Goal: Task Accomplishment & Management: Manage account settings

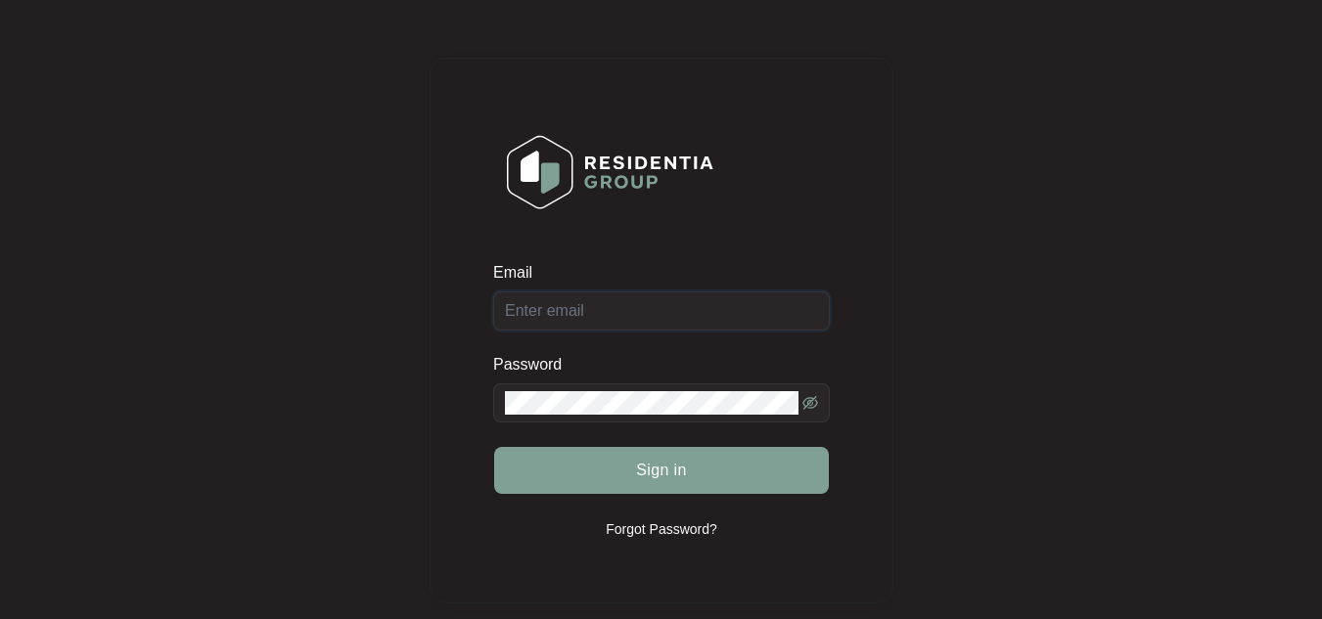
type input "[EMAIL_ADDRESS][DOMAIN_NAME]"
click at [693, 484] on div "Sign in" at bounding box center [661, 470] width 337 height 49
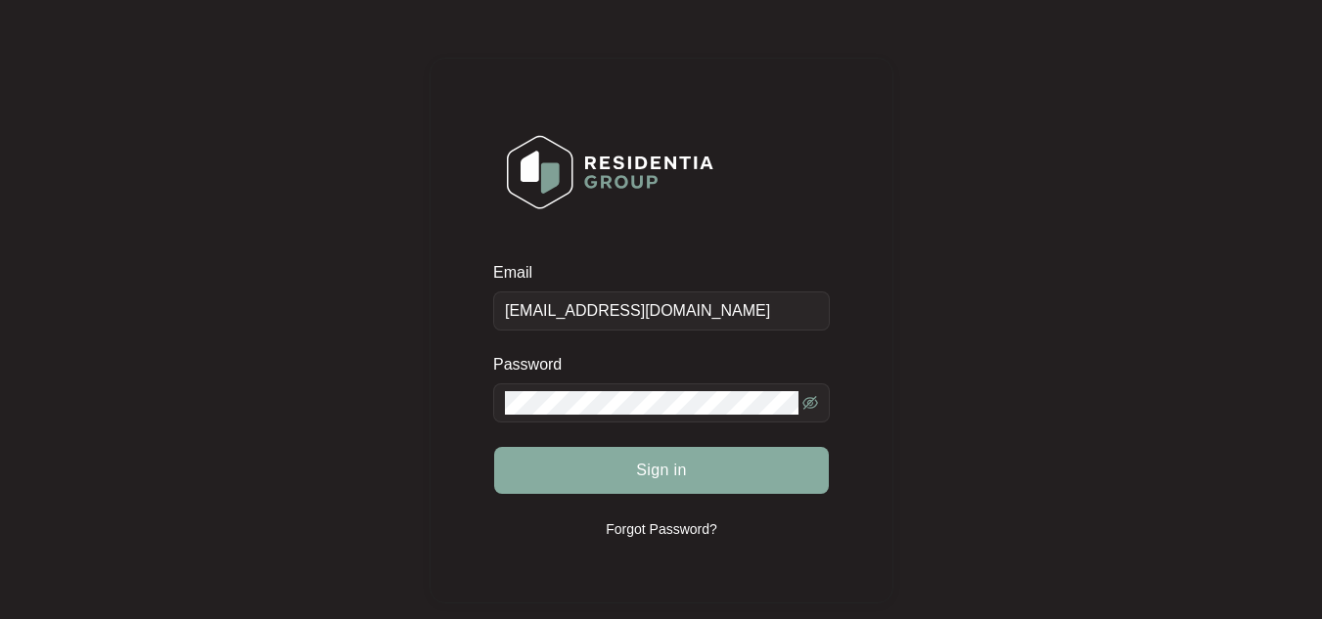
click at [674, 472] on span "Sign in" at bounding box center [661, 470] width 51 height 23
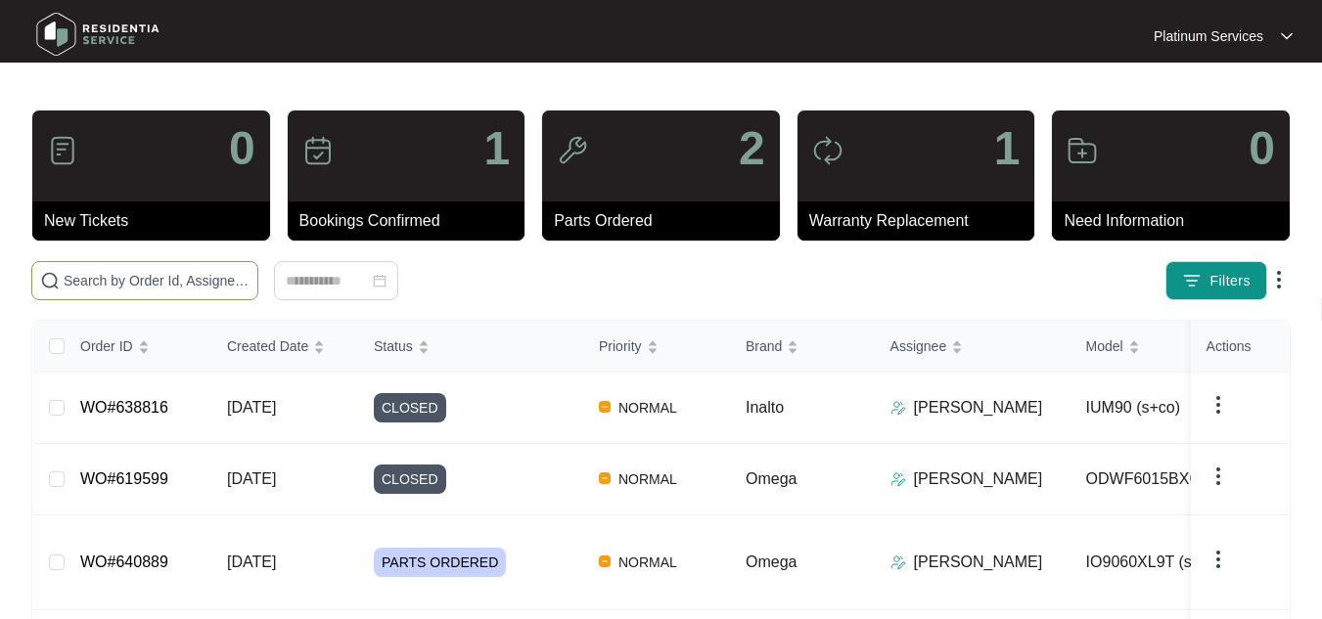
click at [144, 280] on input "text" at bounding box center [157, 281] width 186 height 22
paste input "643653"
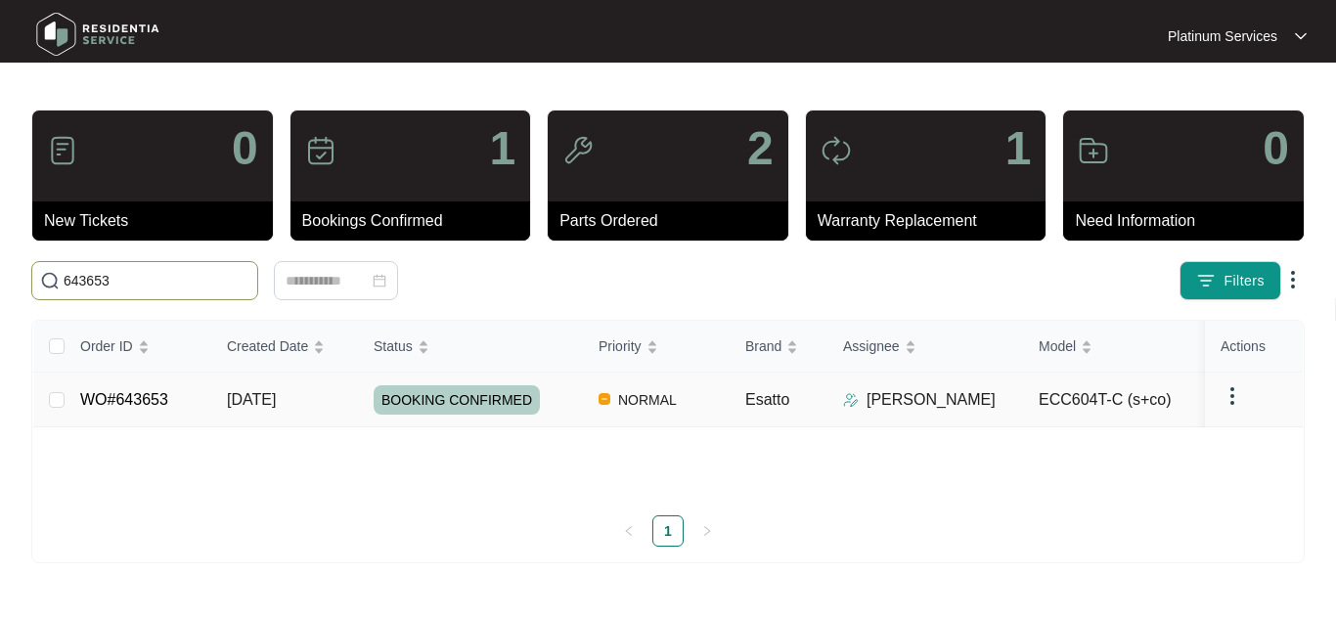
type input "643653"
click at [239, 402] on span "[DATE]" at bounding box center [251, 399] width 49 height 17
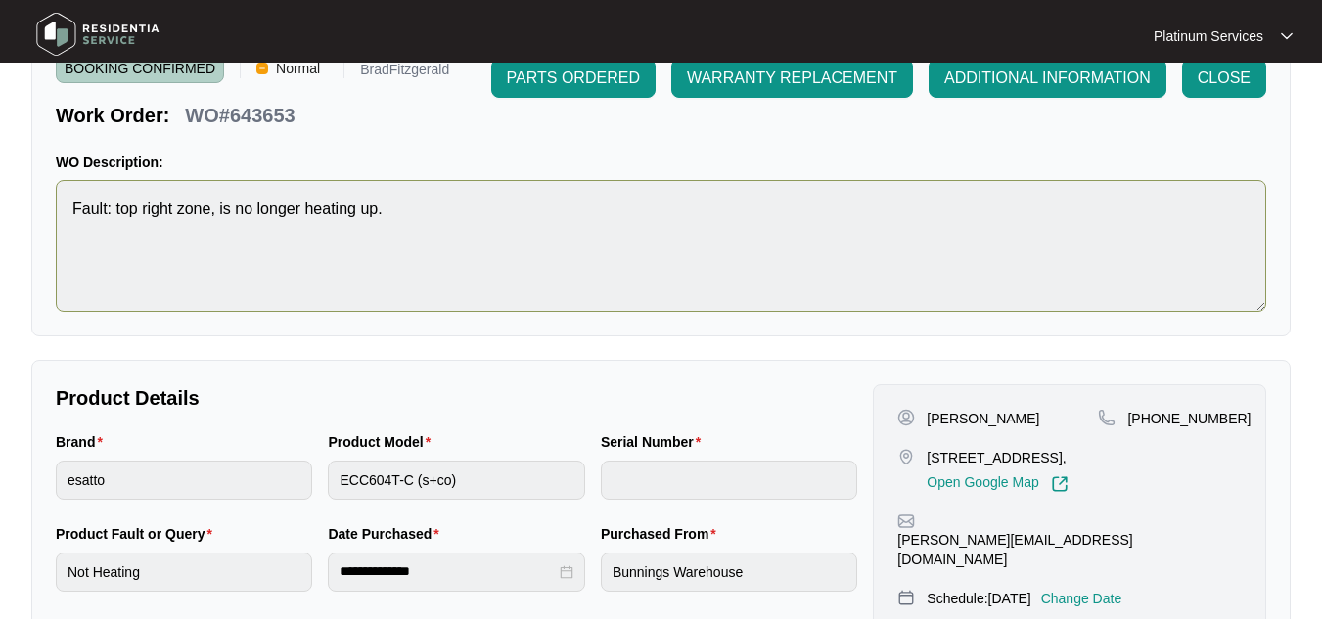
scroll to position [489, 0]
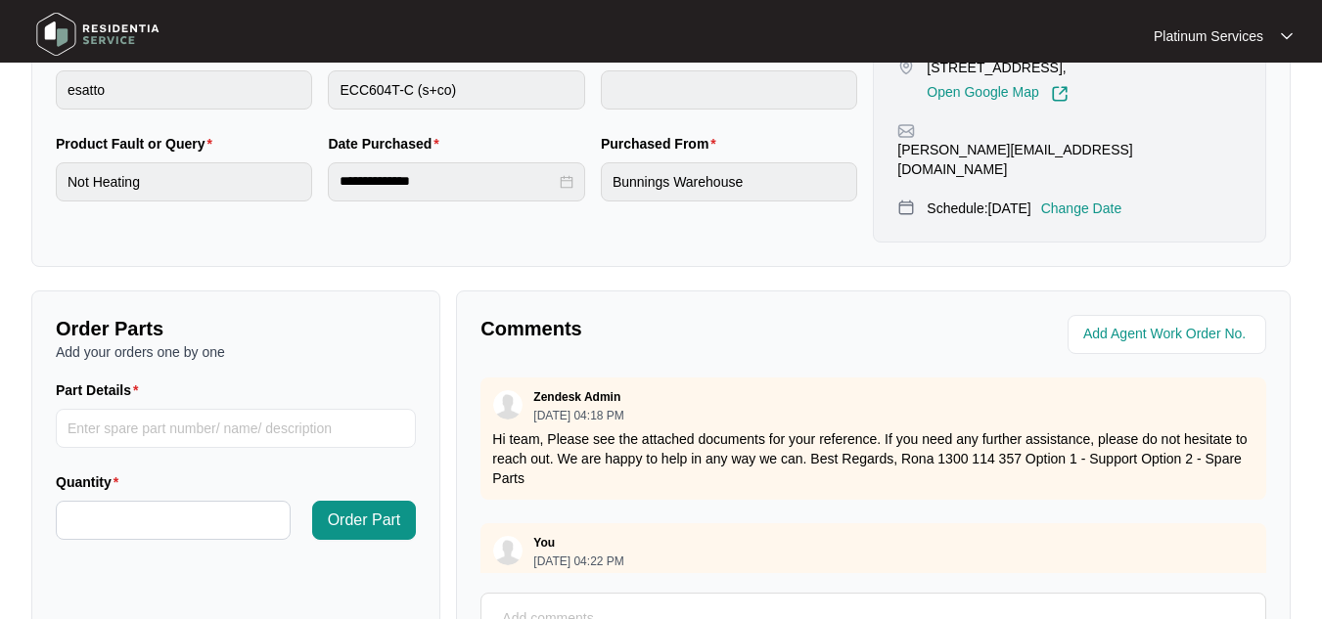
click at [555, 604] on textarea at bounding box center [873, 629] width 764 height 51
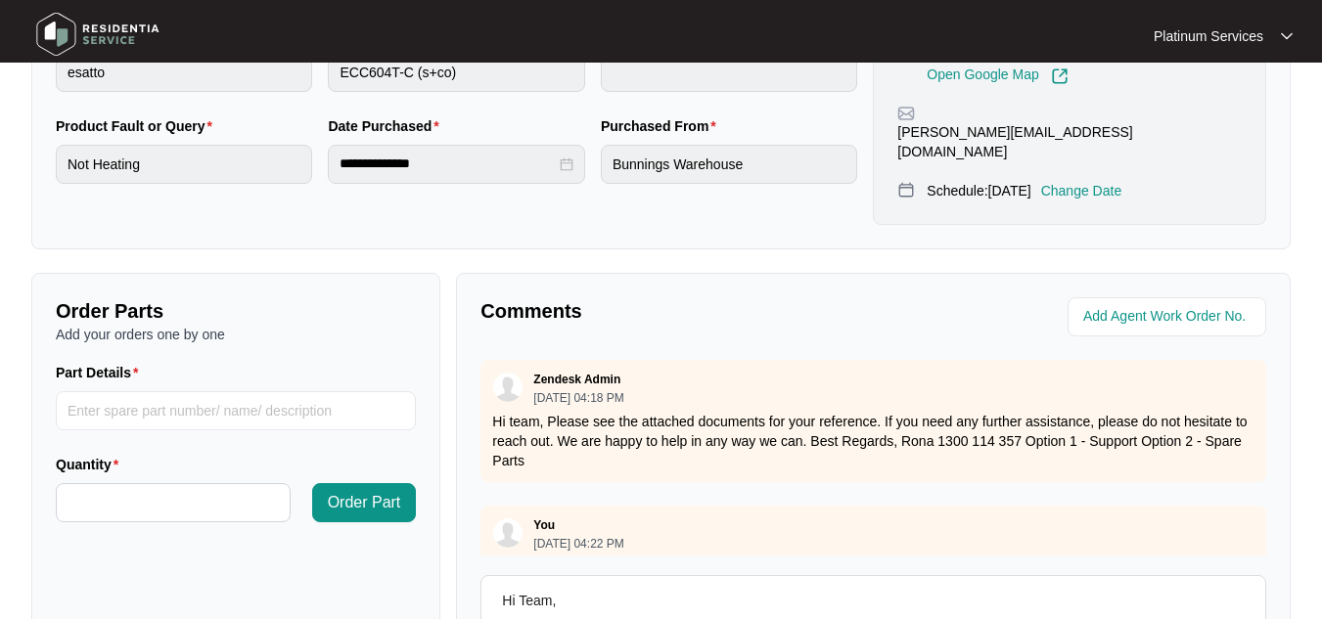
scroll to position [0, 0]
paste textarea "Top right stove top is not heating up. Tested the radiation heating tray and fo…"
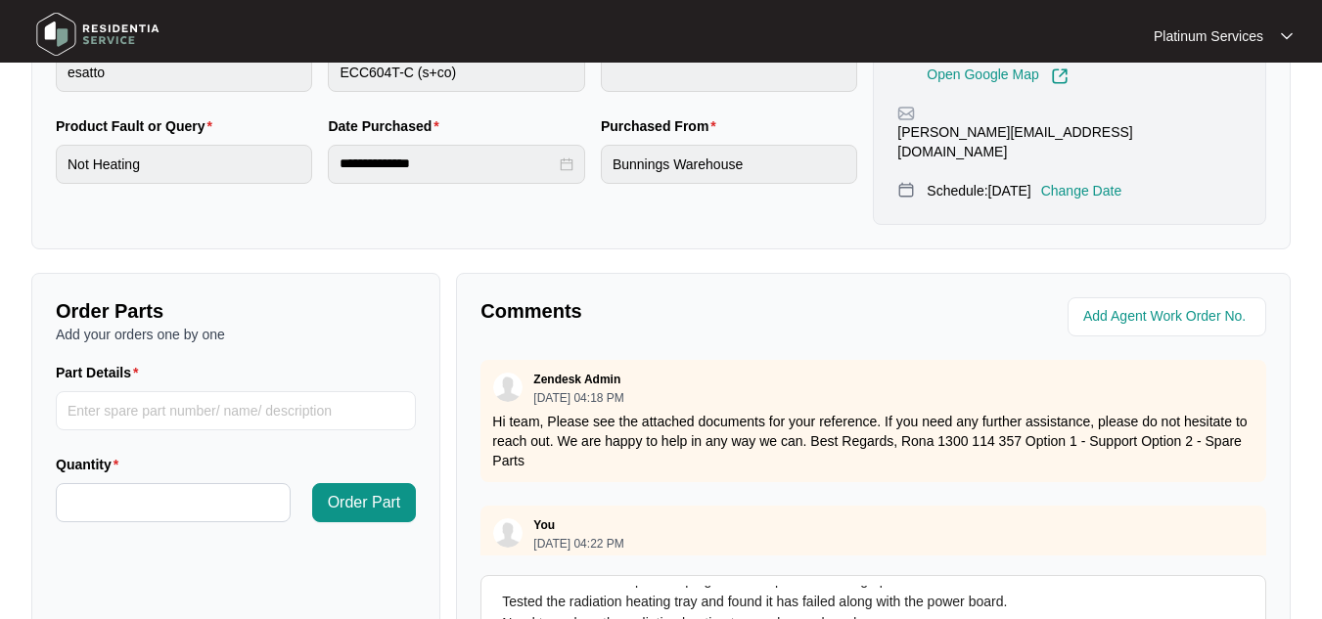
scroll to position [43, 0]
click at [508, 605] on textarea "Hi Team, Please technician's report - Top right stove top is not heating up. Te…" at bounding box center [873, 611] width 764 height 51
click at [913, 603] on textarea "Hi Team, Please technician's report - Top right stove top is not heating up. Te…" at bounding box center [873, 611] width 764 height 51
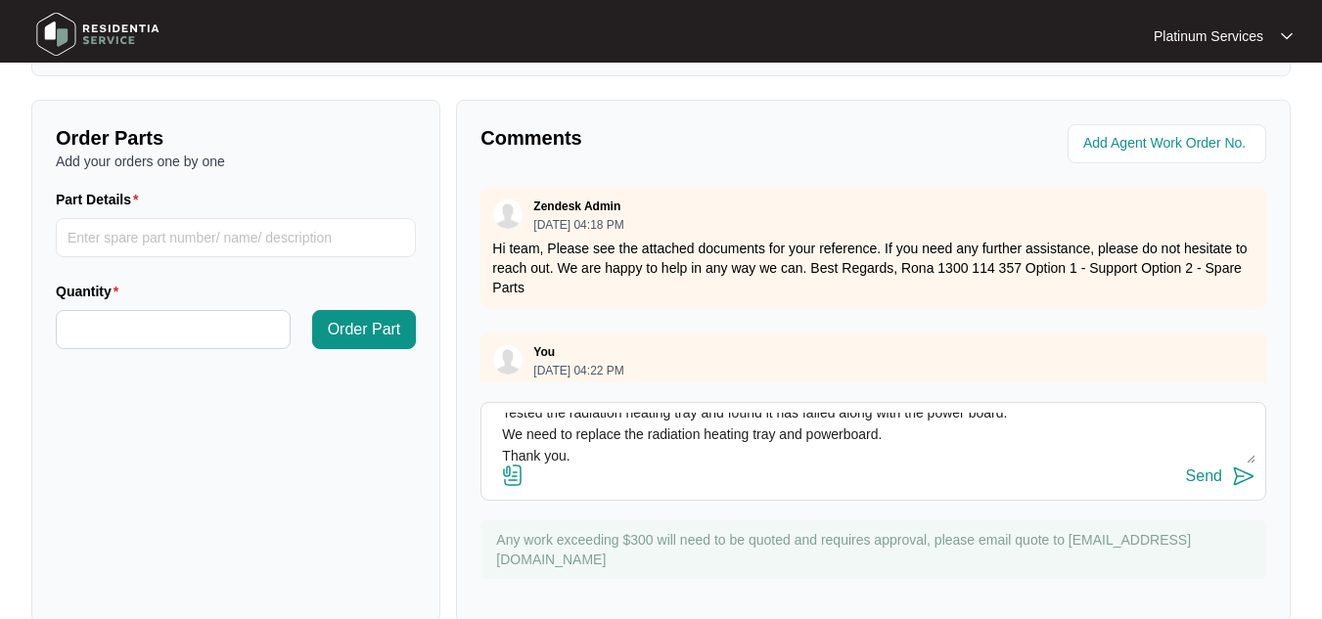
scroll to position [699, 0]
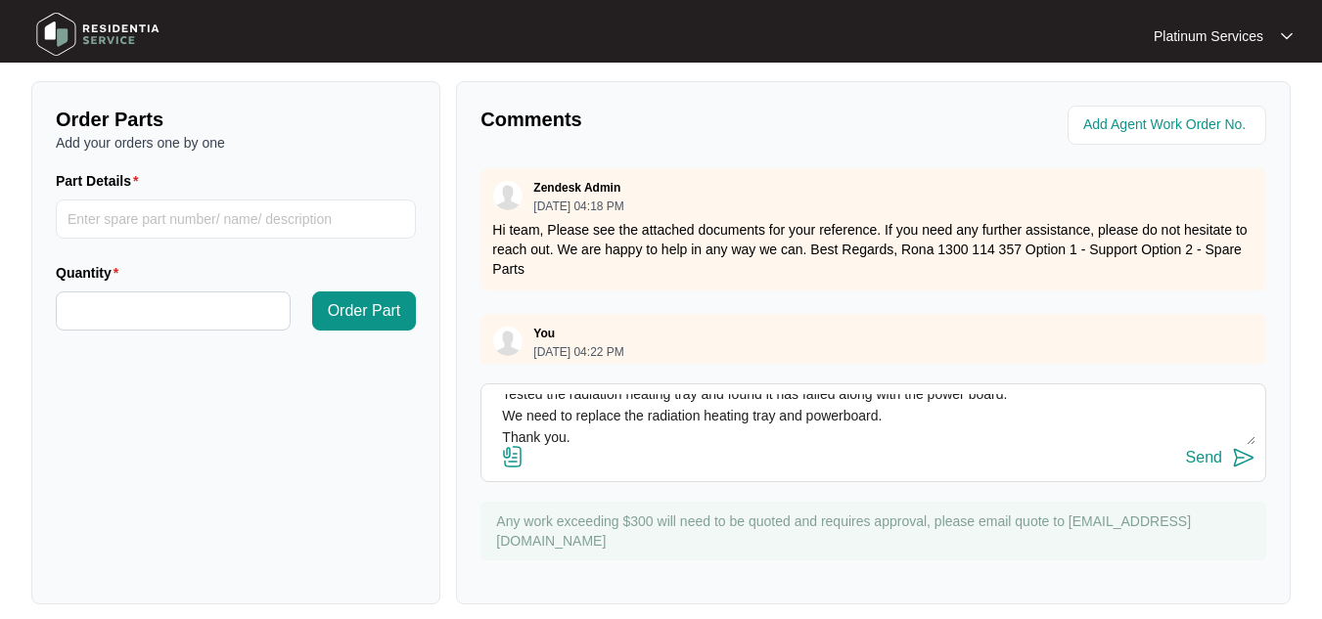
type textarea "Hi Team, Please technician's report - Top right stove top is not heating up. Te…"
click at [1249, 446] on img at bounding box center [1243, 457] width 23 height 23
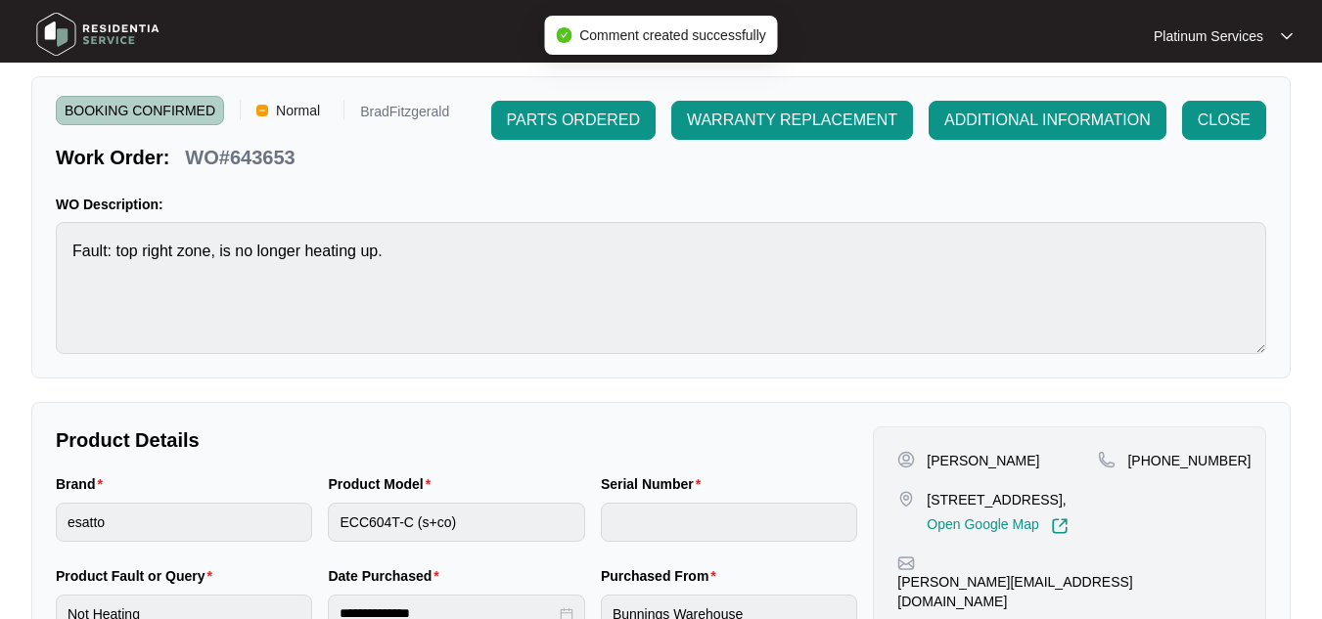
scroll to position [14, 0]
